Goal: Register for event/course

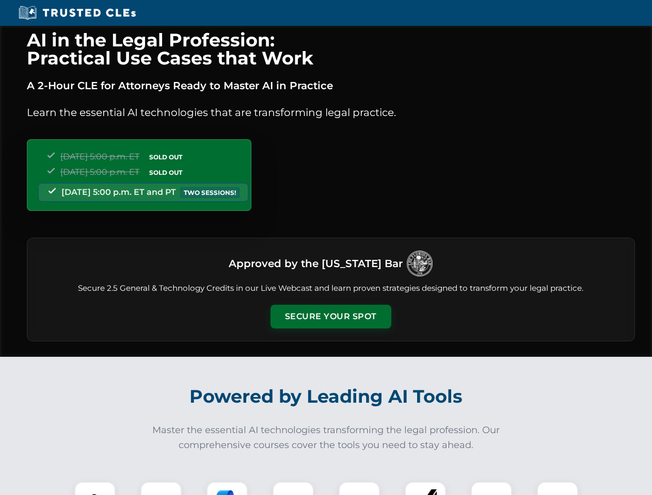
click at [330, 317] on button "Secure Your Spot" at bounding box center [330, 317] width 121 height 24
click at [95, 489] on img at bounding box center [95, 503] width 30 height 30
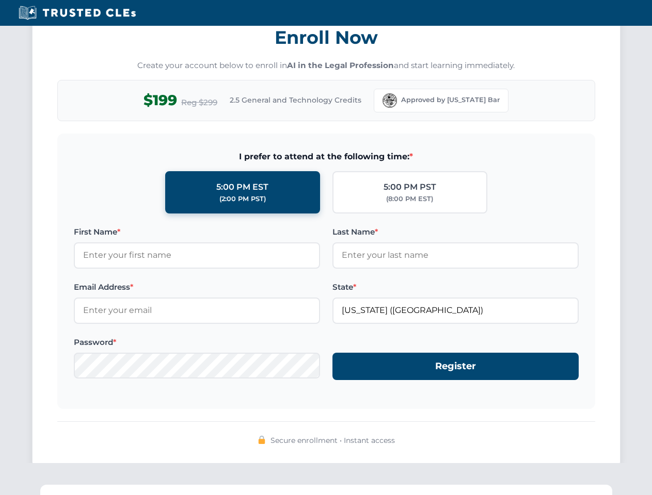
scroll to position [1013, 0]
